Goal: Task Accomplishment & Management: Use online tool/utility

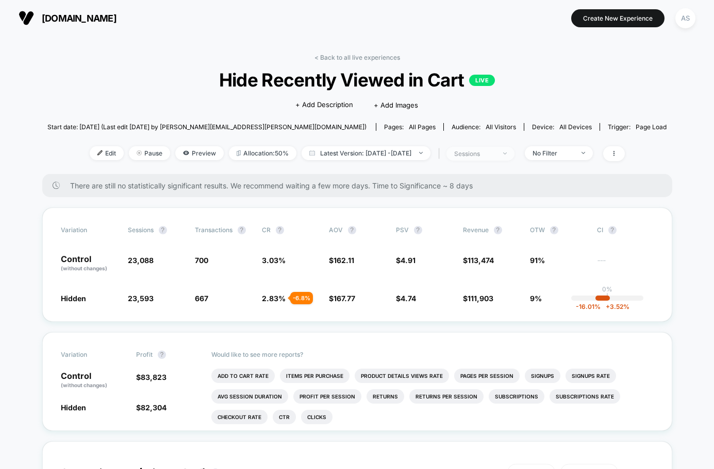
click at [514, 153] on span "sessions" at bounding box center [480, 154] width 68 height 14
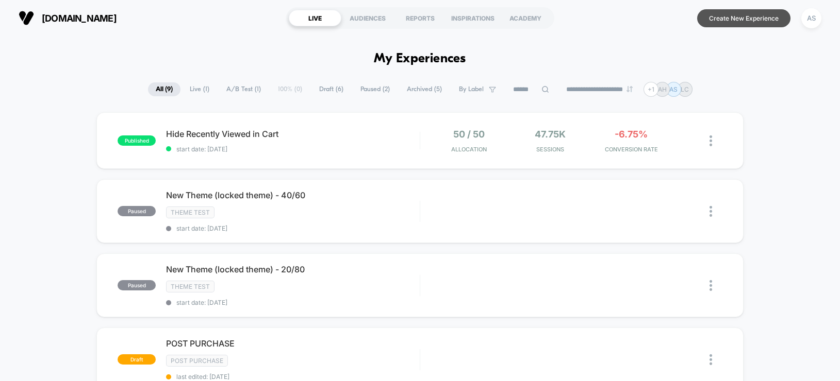
click at [752, 26] on button "Create New Experience" at bounding box center [743, 18] width 93 height 18
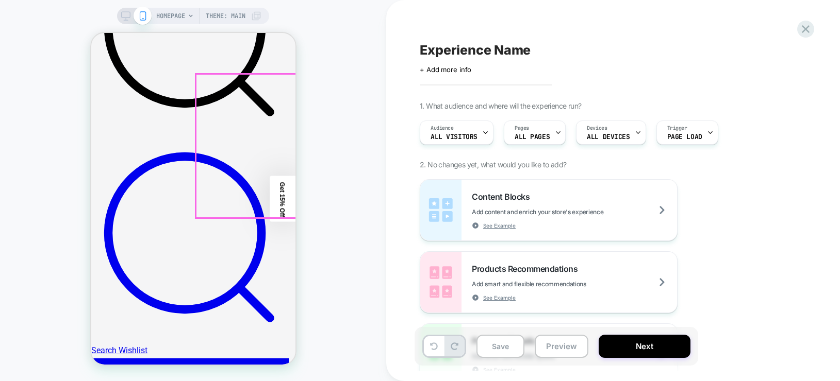
scroll to position [464, 0]
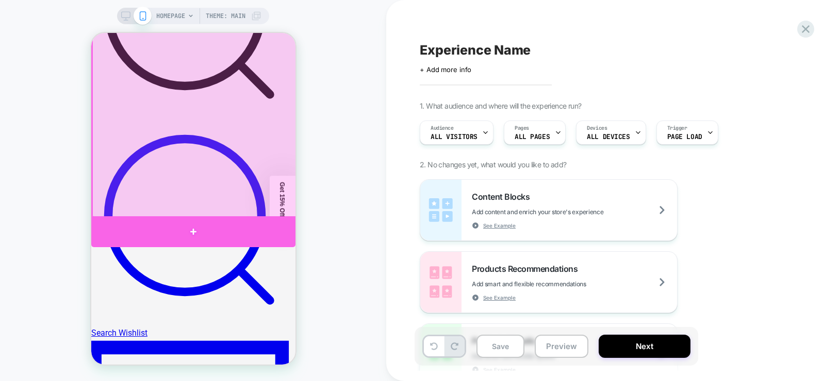
click at [195, 231] on div at bounding box center [193, 231] width 204 height 30
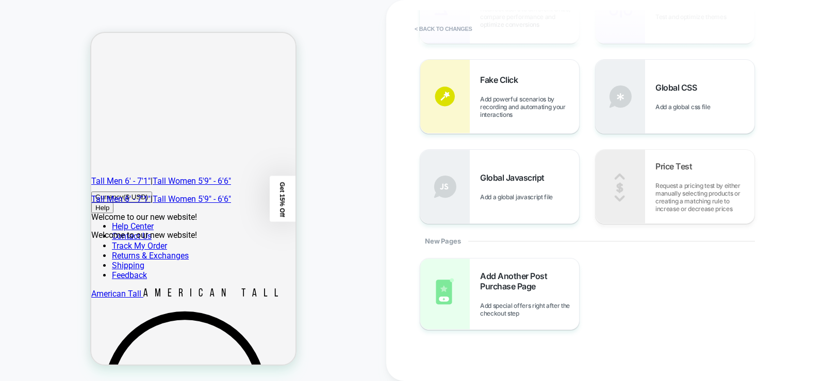
scroll to position [258, 0]
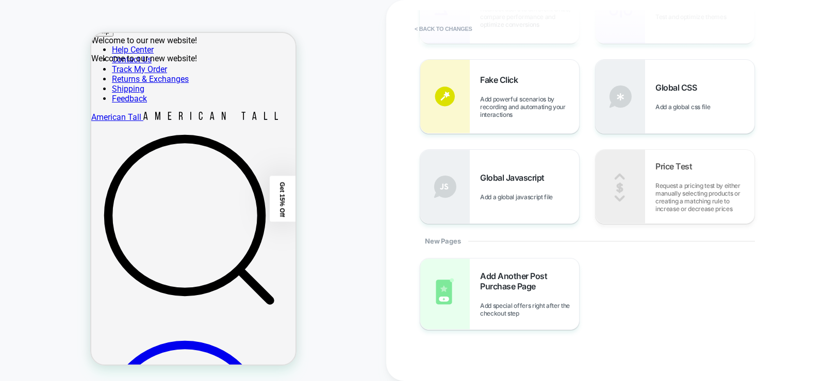
click at [0, 0] on button "< Back to changes" at bounding box center [0, 0] width 0 height 0
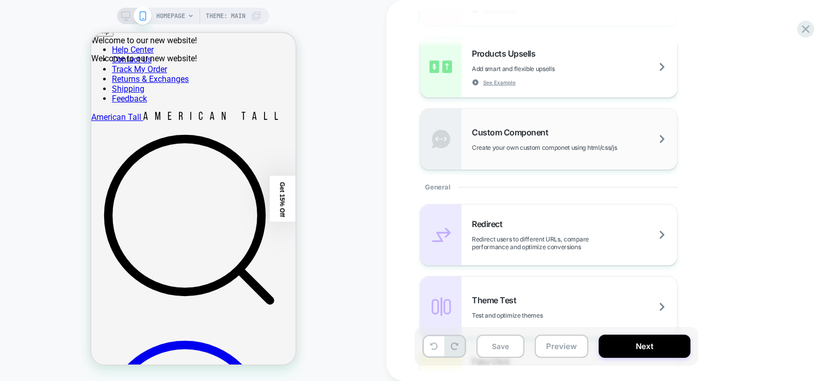
scroll to position [180, 0]
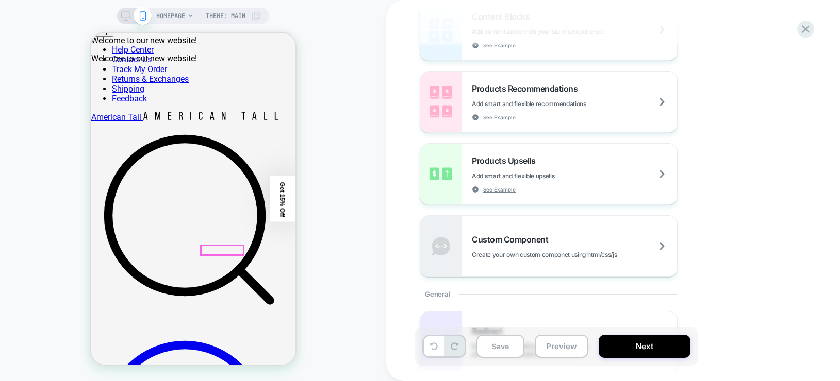
click at [224, 226] on div at bounding box center [220, 229] width 43 height 31
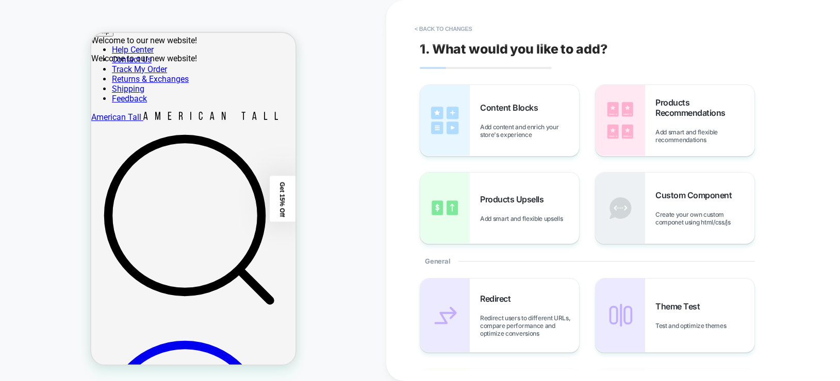
scroll to position [322, 1]
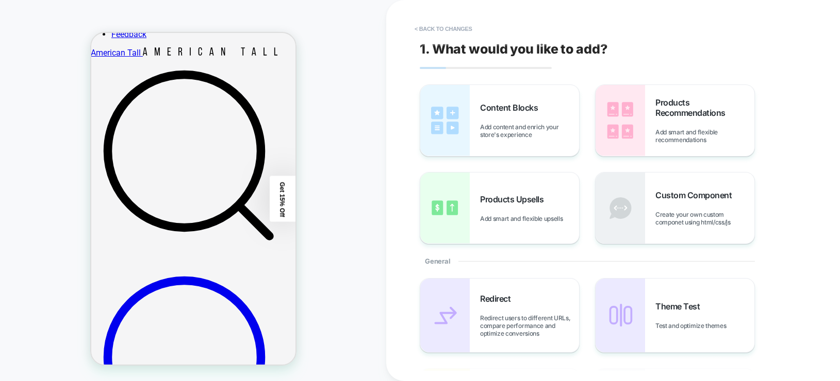
drag, startPoint x: 196, startPoint y: 201, endPoint x: 206, endPoint y: 199, distance: 9.5
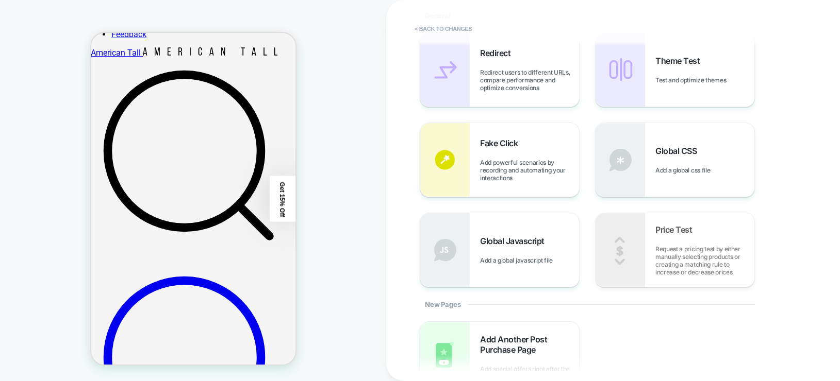
scroll to position [351, 0]
